Goal: Find specific fact: Find specific fact

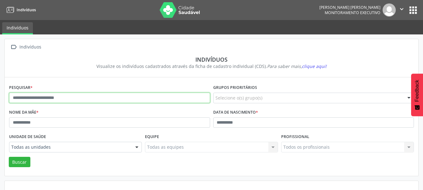
click at [53, 98] on input "text" at bounding box center [109, 98] width 201 height 11
click at [9, 157] on button "Buscar" at bounding box center [20, 162] width 22 height 11
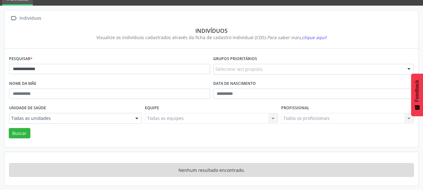
scroll to position [29, 0]
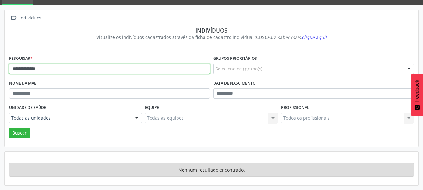
click at [50, 69] on input "**********" at bounding box center [109, 69] width 201 height 11
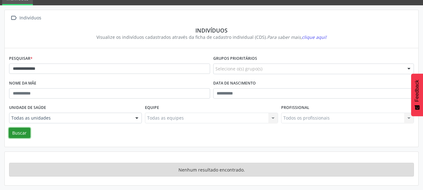
click at [19, 131] on button "Buscar" at bounding box center [20, 133] width 22 height 11
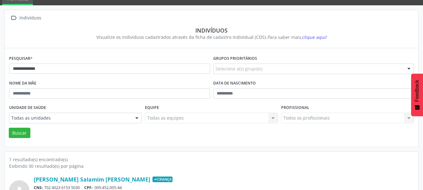
scroll to position [66, 0]
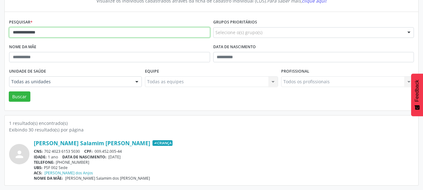
drag, startPoint x: 56, startPoint y: 33, endPoint x: 0, endPoint y: 34, distance: 56.1
click at [0, 34] on div "**********" at bounding box center [211, 79] width 423 height 221
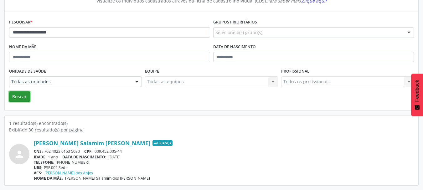
click at [18, 100] on button "Buscar" at bounding box center [20, 97] width 22 height 11
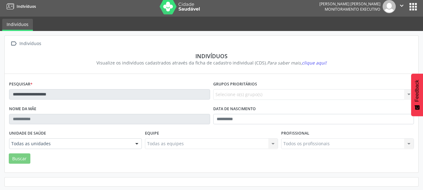
scroll to position [4, 0]
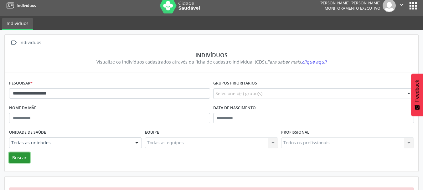
click at [25, 154] on button "Buscar" at bounding box center [20, 158] width 22 height 11
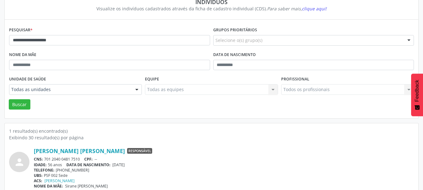
scroll to position [66, 0]
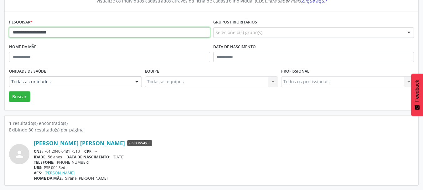
drag, startPoint x: 71, startPoint y: 30, endPoint x: 0, endPoint y: 35, distance: 71.3
click at [0, 35] on div "**********" at bounding box center [211, 79] width 423 height 221
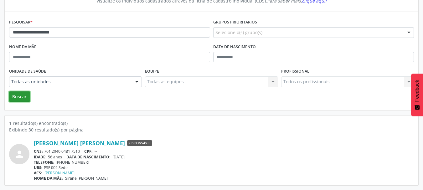
click at [24, 95] on button "Buscar" at bounding box center [20, 97] width 22 height 11
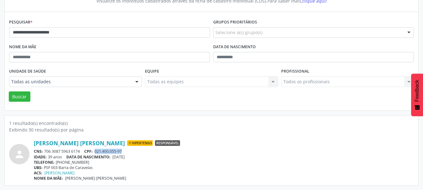
drag, startPoint x: 126, startPoint y: 151, endPoint x: 97, endPoint y: 152, distance: 29.5
click at [97, 152] on div "CNS: 706 3087 5963 6174 CPF: 021.400.055-97" at bounding box center [224, 151] width 380 height 5
click at [124, 155] on span "[DATE]" at bounding box center [119, 157] width 12 height 5
drag, startPoint x: 125, startPoint y: 152, endPoint x: 97, endPoint y: 152, distance: 28.2
click at [97, 152] on div "CNS: 706 3087 5963 6174 CPF: 021.400.055-97" at bounding box center [224, 151] width 380 height 5
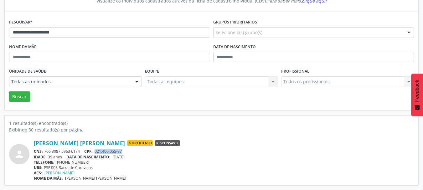
copy span "021.400.055-97"
click at [127, 144] on span "Hipertenso" at bounding box center [140, 143] width 26 height 6
click at [136, 158] on div "IDADE: 39 anos DATA [PERSON_NAME]: [DEMOGRAPHIC_DATA]" at bounding box center [224, 157] width 380 height 5
drag, startPoint x: 137, startPoint y: 158, endPoint x: 115, endPoint y: 156, distance: 22.3
click at [115, 156] on div "IDADE: 39 anos DATA [PERSON_NAME]: [DEMOGRAPHIC_DATA]" at bounding box center [224, 157] width 380 height 5
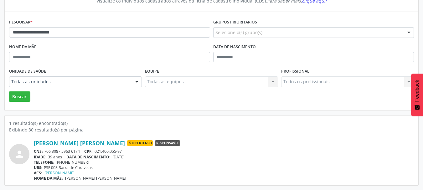
copy span "[DATE]"
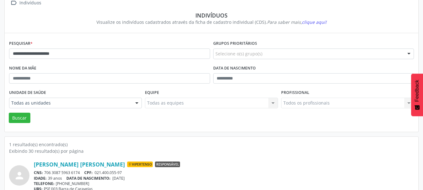
scroll to position [34, 0]
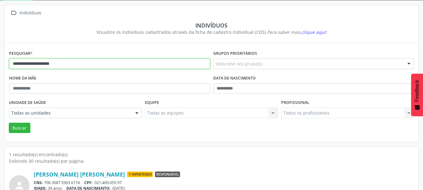
drag, startPoint x: 83, startPoint y: 65, endPoint x: 0, endPoint y: 79, distance: 84.5
click at [0, 79] on div "**********" at bounding box center [211, 110] width 423 height 221
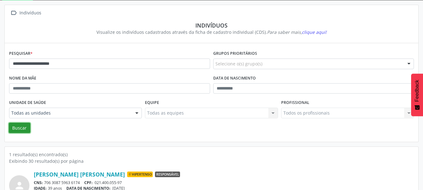
click at [24, 128] on button "Buscar" at bounding box center [20, 128] width 22 height 11
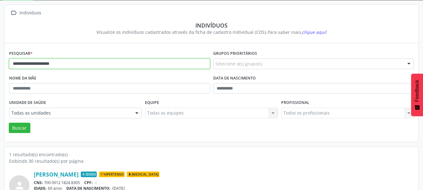
drag, startPoint x: 77, startPoint y: 66, endPoint x: 0, endPoint y: 59, distance: 77.4
click at [0, 59] on div "**********" at bounding box center [211, 110] width 423 height 221
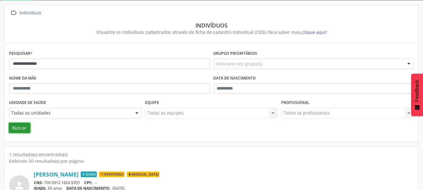
click at [13, 125] on button "Buscar" at bounding box center [20, 128] width 22 height 11
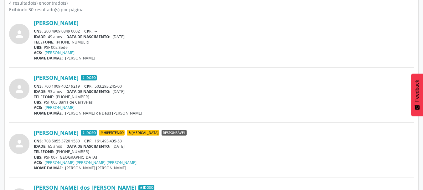
scroll to position [191, 0]
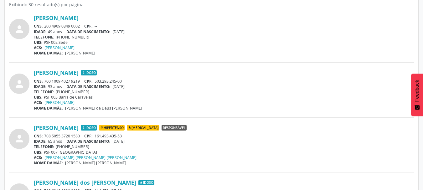
drag, startPoint x: 82, startPoint y: 135, endPoint x: 46, endPoint y: 136, distance: 36.7
click at [46, 136] on div "CNS: 708 5055 3720 1580 CPF: 161.493.435-53" at bounding box center [224, 136] width 380 height 5
copy div "708 5055 3720 1580"
click at [138, 139] on div "IDADE: 65 anos DATA [PERSON_NAME]: [DEMOGRAPHIC_DATA]" at bounding box center [224, 141] width 380 height 5
drag, startPoint x: 123, startPoint y: 136, endPoint x: 97, endPoint y: 136, distance: 27.0
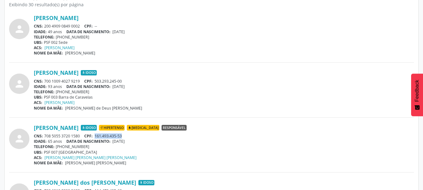
click at [97, 136] on span "161.493.435-53" at bounding box center [108, 136] width 27 height 5
copy span "161.493.435-53"
click at [137, 87] on div "IDADE: 93 anos DATA [PERSON_NAME]: [DEMOGRAPHIC_DATA]" at bounding box center [224, 86] width 380 height 5
drag, startPoint x: 137, startPoint y: 141, endPoint x: 114, endPoint y: 141, distance: 23.2
click at [114, 141] on div "IDADE: 65 anos DATA [PERSON_NAME]: [DEMOGRAPHIC_DATA]" at bounding box center [224, 141] width 380 height 5
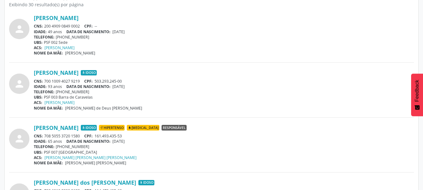
copy span "[DATE]"
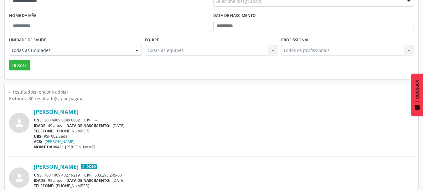
scroll to position [66, 0]
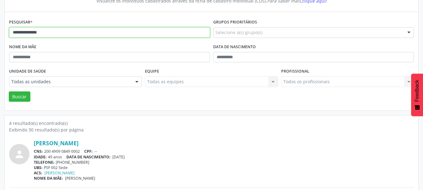
drag, startPoint x: 59, startPoint y: 29, endPoint x: 0, endPoint y: 32, distance: 59.0
click at [0, 31] on div "**********" at bounding box center [211, 162] width 423 height 386
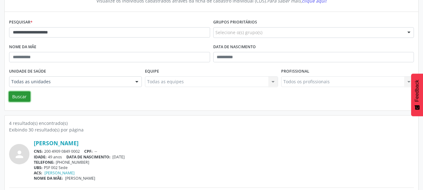
click at [23, 98] on button "Buscar" at bounding box center [20, 97] width 22 height 11
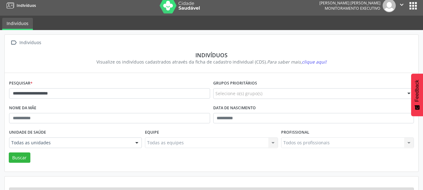
scroll to position [29, 0]
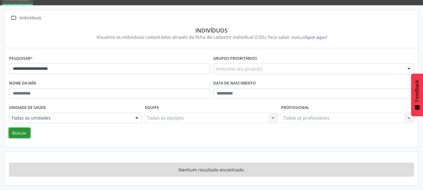
click at [23, 134] on button "Buscar" at bounding box center [20, 133] width 22 height 11
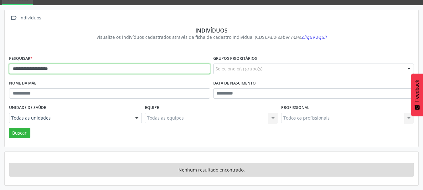
drag, startPoint x: 71, startPoint y: 67, endPoint x: 39, endPoint y: 68, distance: 32.0
click at [39, 68] on input "**********" at bounding box center [109, 69] width 201 height 11
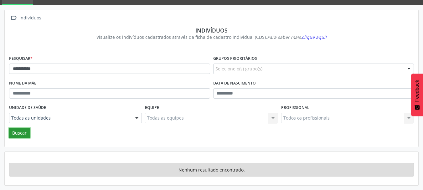
click at [22, 135] on button "Buscar" at bounding box center [20, 133] width 22 height 11
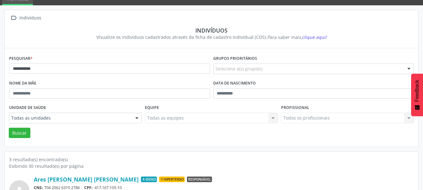
scroll to position [123, 0]
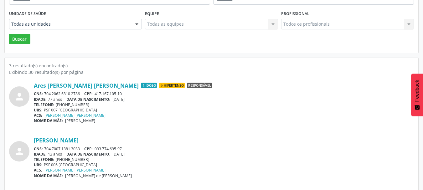
drag, startPoint x: 81, startPoint y: 94, endPoint x: 45, endPoint y: 94, distance: 36.0
click at [45, 94] on div "CNS: 704 2062 6310 2786 CPF: 417.167.105-10" at bounding box center [224, 93] width 380 height 5
copy div "704 2062 6310 2786"
click at [106, 116] on div "ACS: [PERSON_NAME] [PERSON_NAME]" at bounding box center [224, 115] width 380 height 5
drag, startPoint x: 123, startPoint y: 95, endPoint x: 96, endPoint y: 94, distance: 27.3
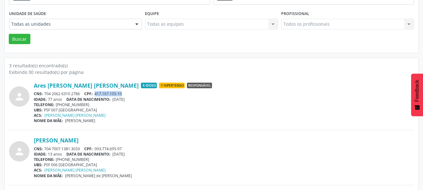
click at [96, 94] on span "417.167.105-10" at bounding box center [108, 93] width 27 height 5
copy span "417.167.105-10"
click at [153, 137] on div "person Ares [PERSON_NAME] [PERSON_NAME] Idoso Hipertenso Responsável CNS: 704 2…" at bounding box center [211, 155] width 405 height 158
drag, startPoint x: 137, startPoint y: 101, endPoint x: 115, endPoint y: 101, distance: 21.6
click at [115, 101] on div "IDADE: 77 anos DATA [PERSON_NAME]: [DEMOGRAPHIC_DATA]" at bounding box center [224, 99] width 380 height 5
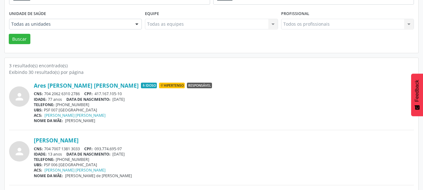
copy span "[DATE]"
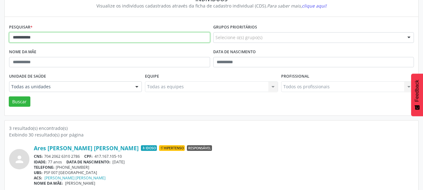
drag, startPoint x: 48, startPoint y: 39, endPoint x: 0, endPoint y: 39, distance: 48.3
click at [0, 39] on div "**********" at bounding box center [211, 139] width 423 height 331
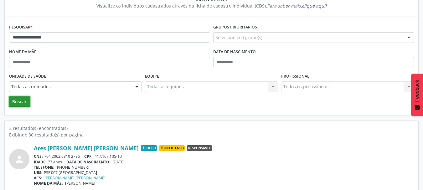
click at [20, 101] on button "Buscar" at bounding box center [20, 102] width 22 height 11
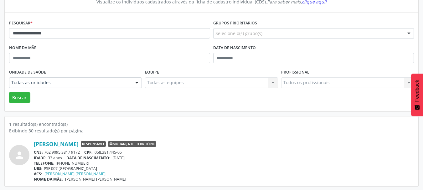
scroll to position [66, 0]
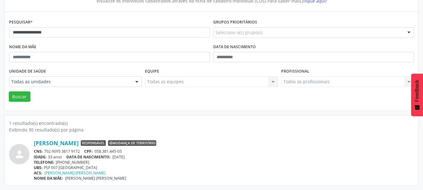
drag, startPoint x: 82, startPoint y: 153, endPoint x: 44, endPoint y: 151, distance: 38.6
click at [44, 151] on div "CNS: 702 9095 3817 9172 CPF: 058.381.445-05" at bounding box center [224, 151] width 380 height 5
copy div "702 9095 3817 9172"
click at [125, 150] on div "CNS: 702 9095 3817 9172 CPF: 058.381.445-05" at bounding box center [224, 151] width 380 height 5
drag, startPoint x: 123, startPoint y: 150, endPoint x: 97, endPoint y: 150, distance: 26.3
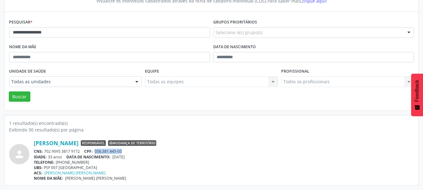
click at [97, 150] on span "058.381.445-05" at bounding box center [108, 151] width 27 height 5
copy span "058.381.445-05"
click at [159, 147] on div "[PERSON_NAME] Responsável Mudança de território" at bounding box center [224, 143] width 380 height 7
drag, startPoint x: 136, startPoint y: 158, endPoint x: 115, endPoint y: 157, distance: 20.7
click at [115, 157] on div "IDADE: 33 anos DATA [PERSON_NAME]: [DEMOGRAPHIC_DATA]" at bounding box center [224, 157] width 380 height 5
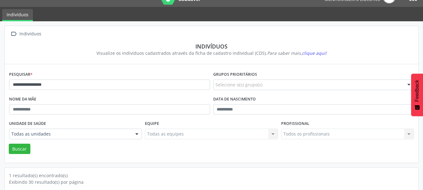
scroll to position [0, 0]
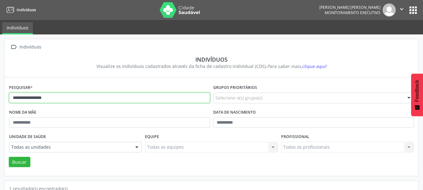
drag, startPoint x: 69, startPoint y: 98, endPoint x: 0, endPoint y: 95, distance: 68.7
click at [0, 95] on div "**********" at bounding box center [211, 144] width 423 height 221
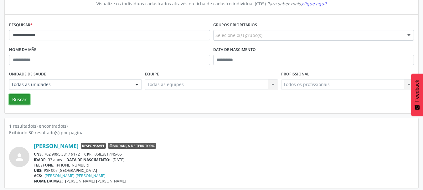
click at [18, 100] on button "Buscar" at bounding box center [20, 99] width 22 height 11
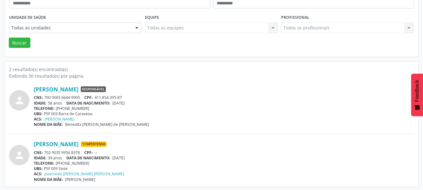
scroll to position [121, 0]
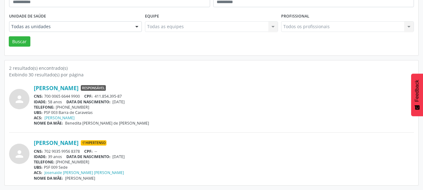
drag, startPoint x: 80, startPoint y: 97, endPoint x: 45, endPoint y: 97, distance: 35.7
click at [45, 97] on div "CNS: 700 0065 6644 9900 CPF: 411.854.395-87" at bounding box center [224, 96] width 380 height 5
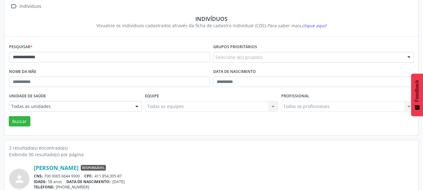
scroll to position [27, 0]
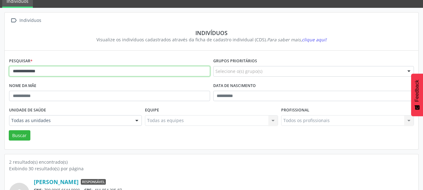
drag, startPoint x: 68, startPoint y: 75, endPoint x: 0, endPoint y: 87, distance: 68.8
click at [0, 87] on div "**********" at bounding box center [211, 146] width 423 height 276
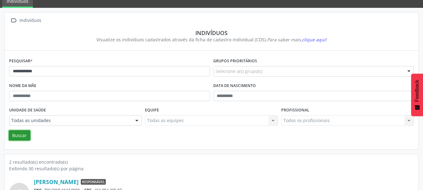
click at [18, 136] on button "Buscar" at bounding box center [20, 135] width 22 height 11
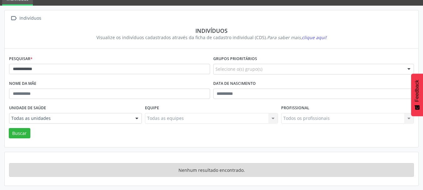
scroll to position [29, 0]
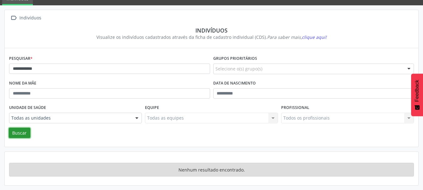
click at [24, 132] on button "Buscar" at bounding box center [20, 133] width 22 height 11
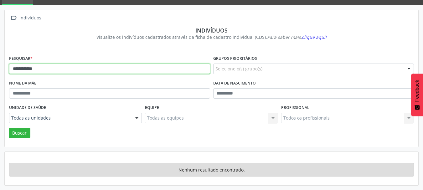
drag, startPoint x: 44, startPoint y: 71, endPoint x: 26, endPoint y: 71, distance: 18.5
click at [26, 71] on input "**********" at bounding box center [109, 69] width 201 height 11
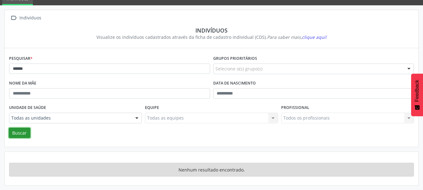
click at [23, 133] on button "Buscar" at bounding box center [20, 133] width 22 height 11
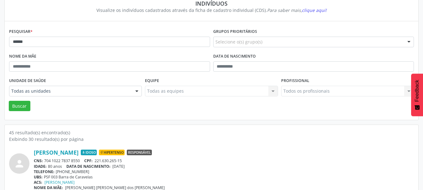
scroll to position [0, 0]
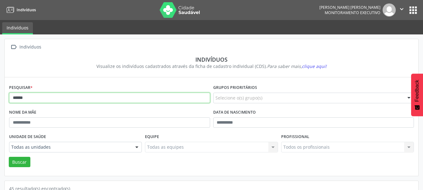
click at [39, 99] on input "*****" at bounding box center [109, 98] width 201 height 11
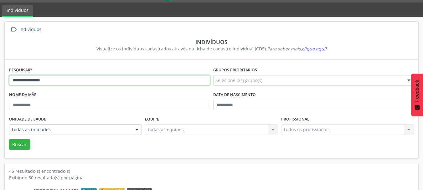
scroll to position [31, 0]
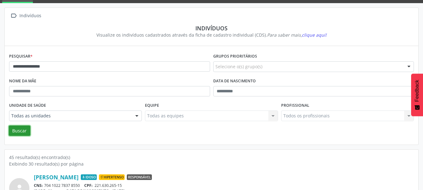
click at [20, 132] on button "Buscar" at bounding box center [20, 131] width 22 height 11
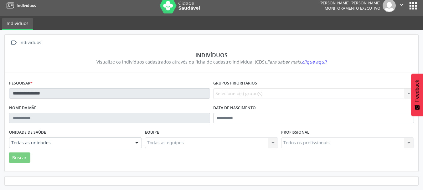
scroll to position [29, 0]
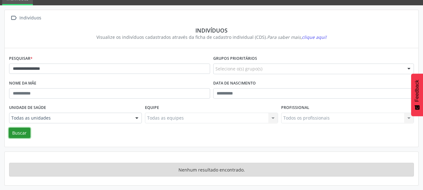
click at [20, 134] on button "Buscar" at bounding box center [20, 133] width 22 height 11
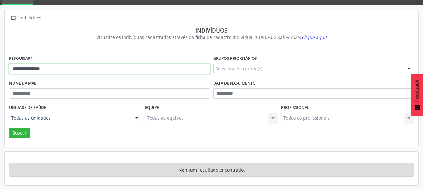
drag, startPoint x: 55, startPoint y: 69, endPoint x: 37, endPoint y: 69, distance: 17.9
click at [37, 69] on input "**********" at bounding box center [109, 69] width 201 height 11
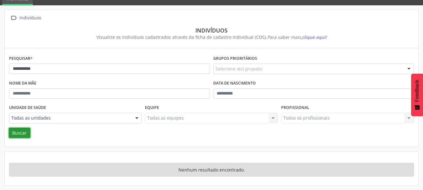
click at [19, 134] on button "Buscar" at bounding box center [20, 133] width 22 height 11
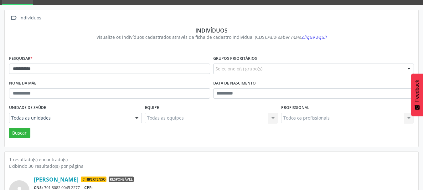
scroll to position [66, 0]
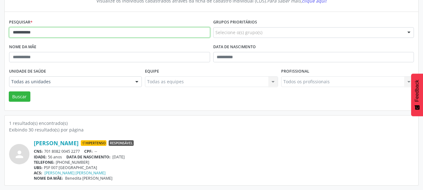
drag, startPoint x: 44, startPoint y: 31, endPoint x: 0, endPoint y: 31, distance: 43.6
click at [0, 31] on div "**********" at bounding box center [211, 79] width 423 height 221
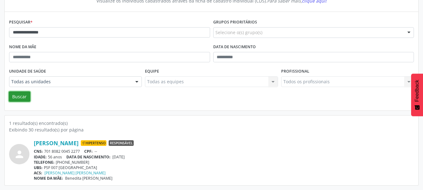
click at [24, 97] on button "Buscar" at bounding box center [20, 97] width 22 height 11
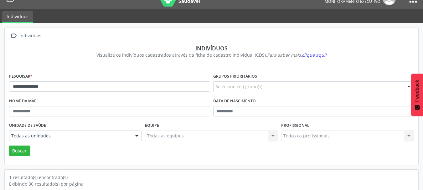
scroll to position [0, 0]
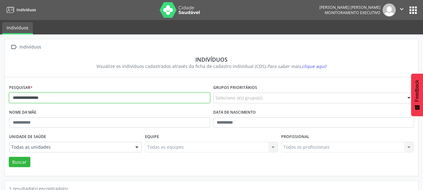
drag, startPoint x: 61, startPoint y: 98, endPoint x: 30, endPoint y: 98, distance: 31.3
click at [30, 98] on input "**********" at bounding box center [109, 98] width 201 height 11
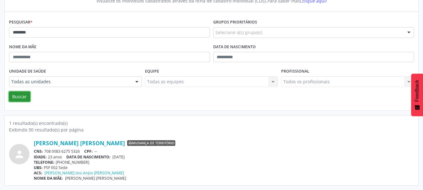
click at [19, 95] on button "Buscar" at bounding box center [20, 97] width 22 height 11
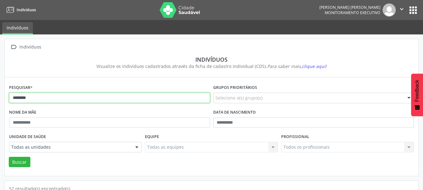
drag, startPoint x: 43, startPoint y: 100, endPoint x: 3, endPoint y: 99, distance: 40.4
type input "**********"
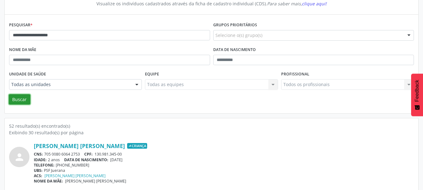
click at [25, 98] on button "Buscar" at bounding box center [20, 99] width 22 height 11
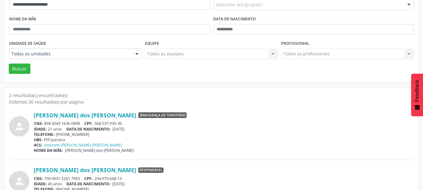
scroll to position [121, 0]
